Goal: Information Seeking & Learning: Learn about a topic

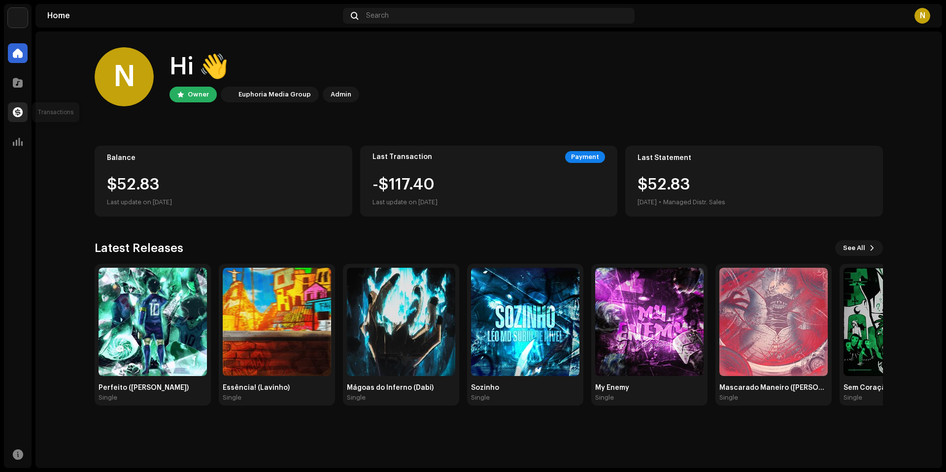
click at [25, 105] on div at bounding box center [18, 112] width 20 height 20
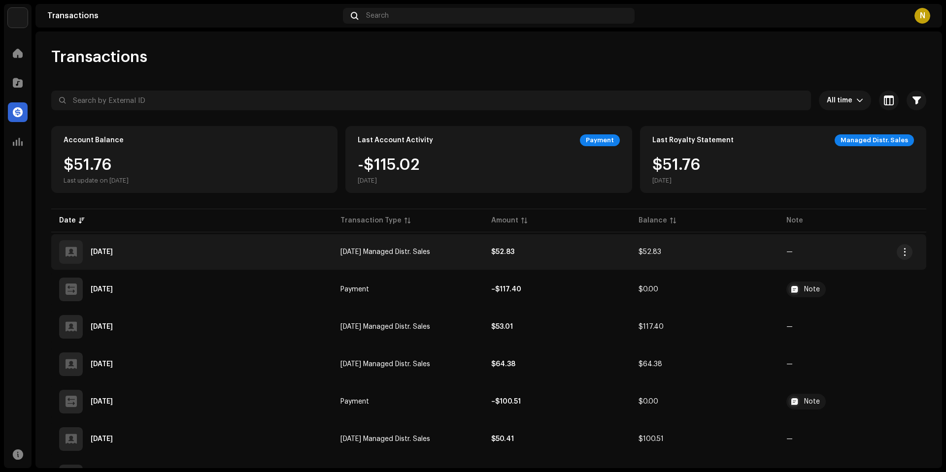
click at [161, 243] on div "[DATE]" at bounding box center [191, 252] width 265 height 24
click at [196, 249] on div "[DATE]" at bounding box center [191, 252] width 265 height 24
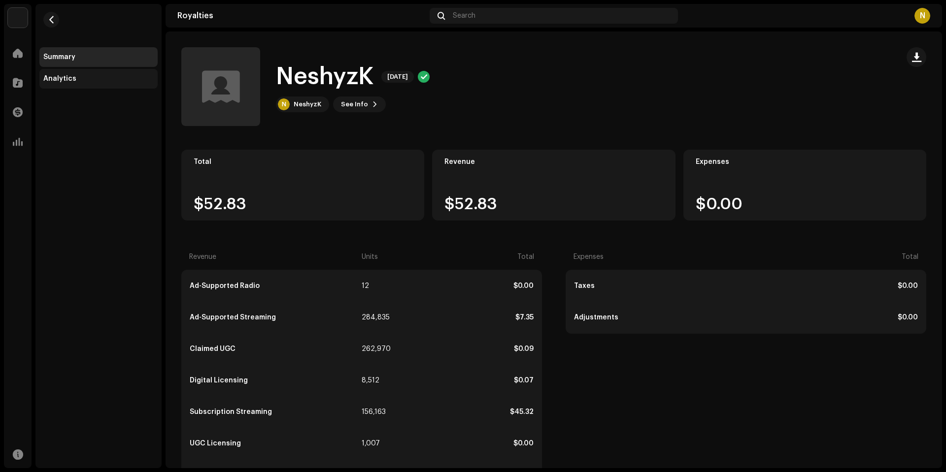
click at [81, 83] on div "Analytics" at bounding box center [98, 79] width 118 height 20
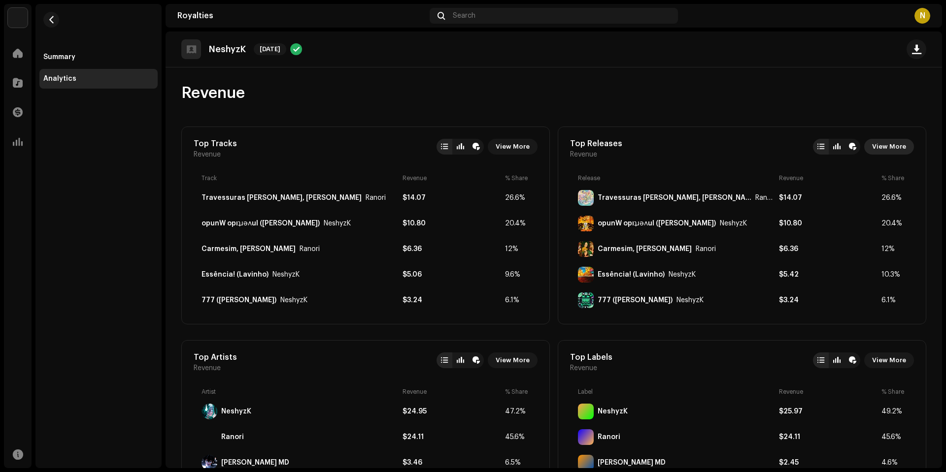
click at [889, 149] on span "View More" at bounding box center [889, 147] width 34 height 20
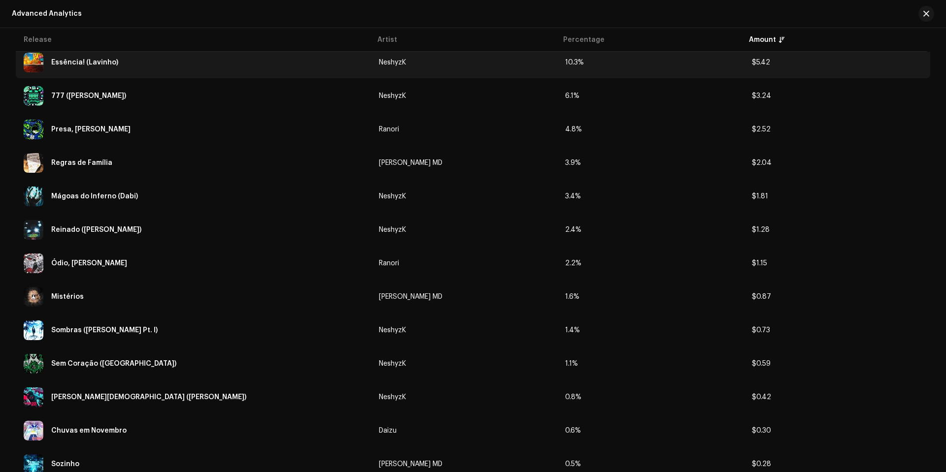
scroll to position [9, 0]
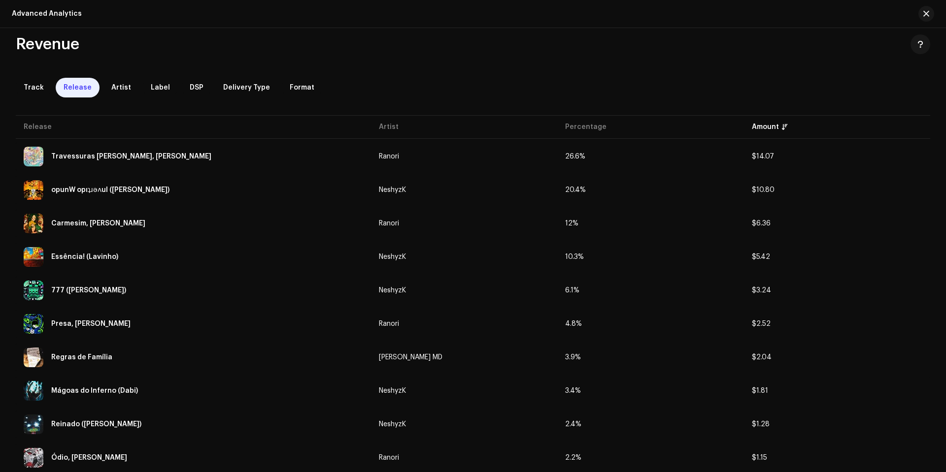
click at [927, 17] on span "button" at bounding box center [926, 14] width 6 height 8
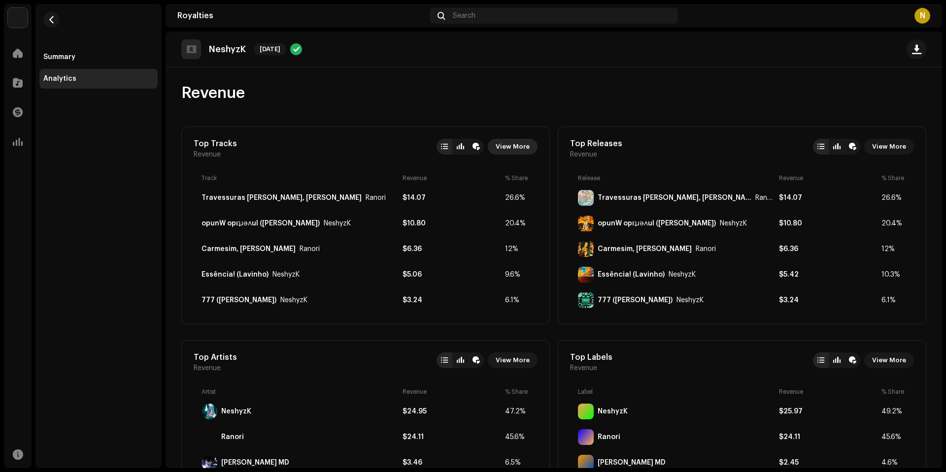
click at [516, 143] on span "View More" at bounding box center [512, 147] width 34 height 20
